Goal: Information Seeking & Learning: Compare options

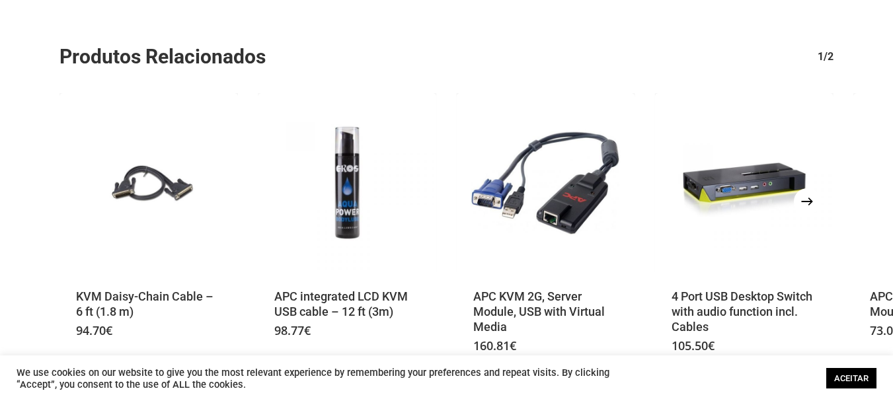
scroll to position [1921, 0]
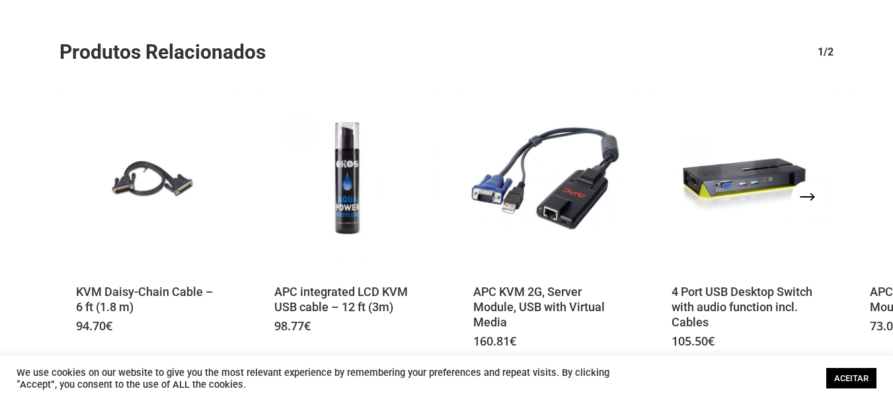
click at [802, 193] on button "Next" at bounding box center [807, 197] width 26 height 26
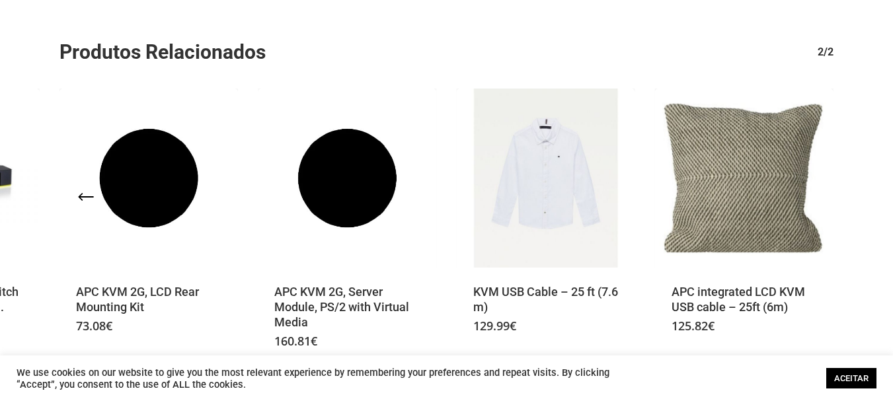
click at [83, 198] on icon "Previous" at bounding box center [93, 196] width 32 height 32
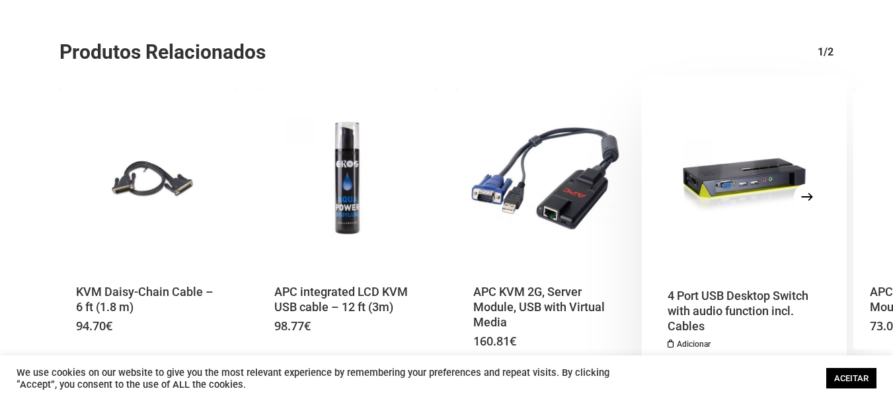
click at [753, 202] on img "4 Port USB Desktop Switch with audio function incl. Cables" at bounding box center [744, 178] width 178 height 178
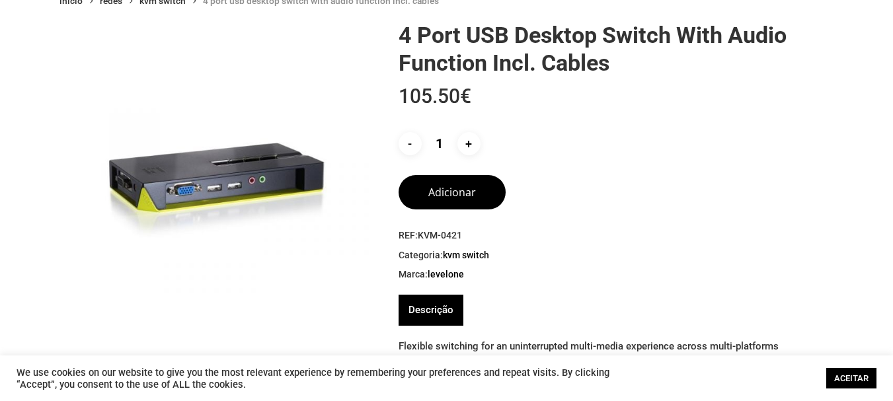
scroll to position [132, 0]
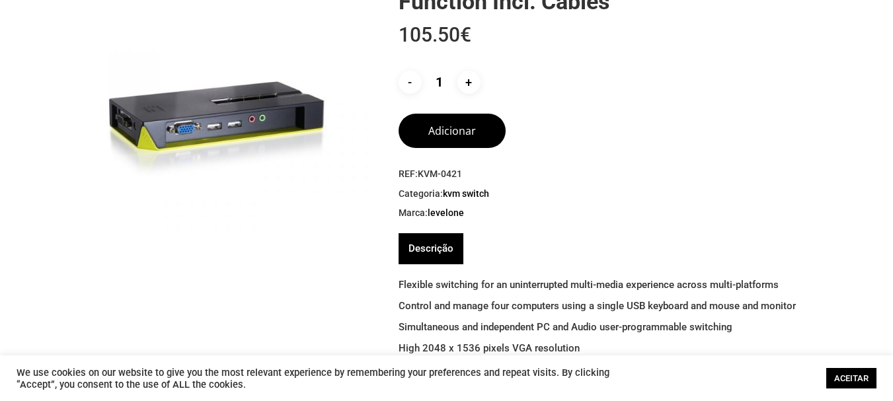
click at [217, 131] on img at bounding box center [215, 116] width 313 height 313
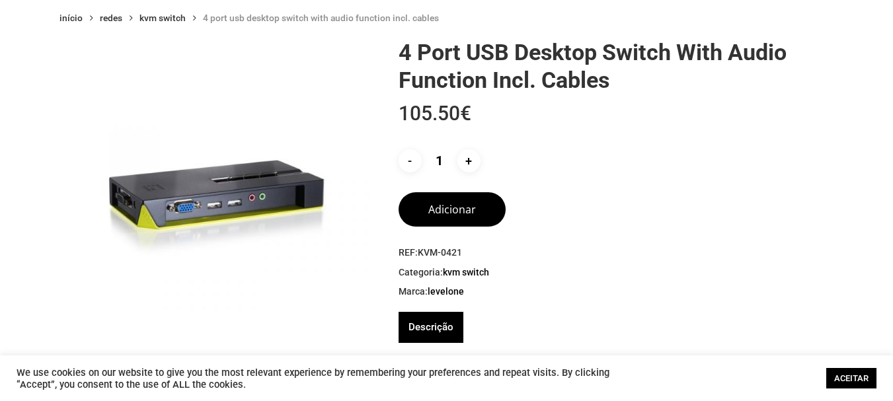
scroll to position [48, 0]
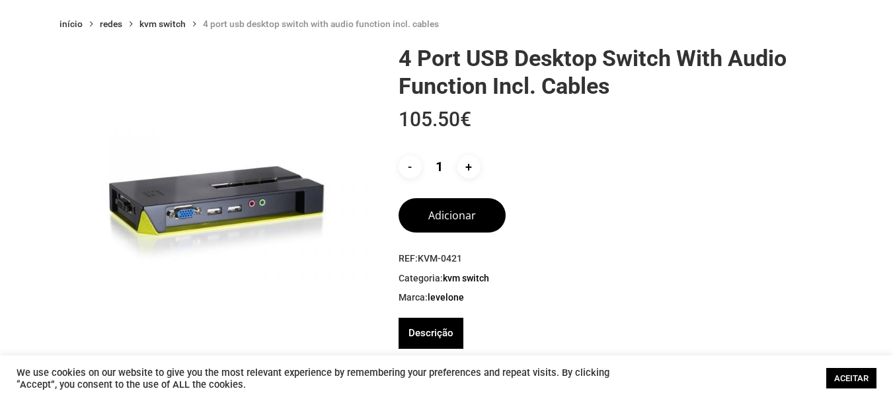
click at [244, 211] on img at bounding box center [215, 200] width 313 height 313
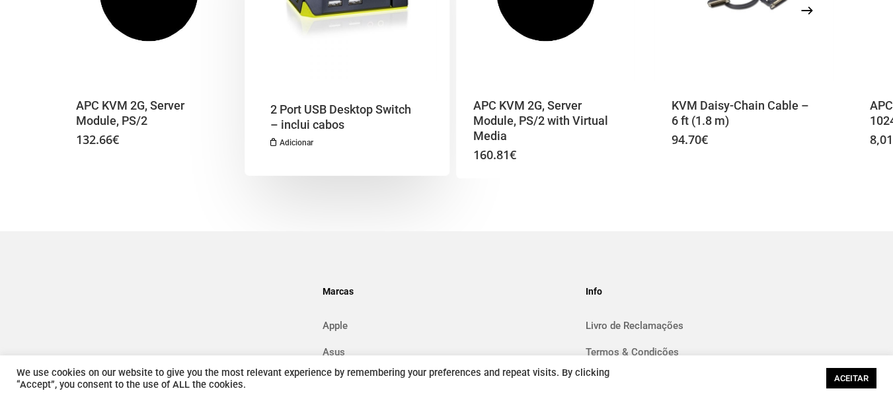
scroll to position [2313, 0]
